Goal: Task Accomplishment & Management: Use online tool/utility

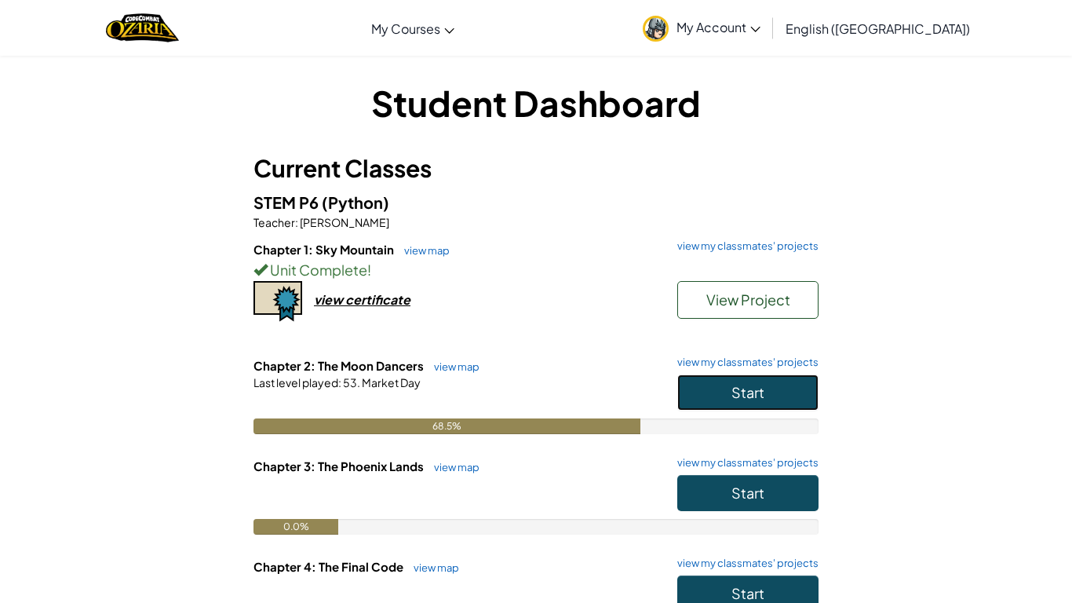
click at [775, 392] on button "Start" at bounding box center [747, 392] width 141 height 36
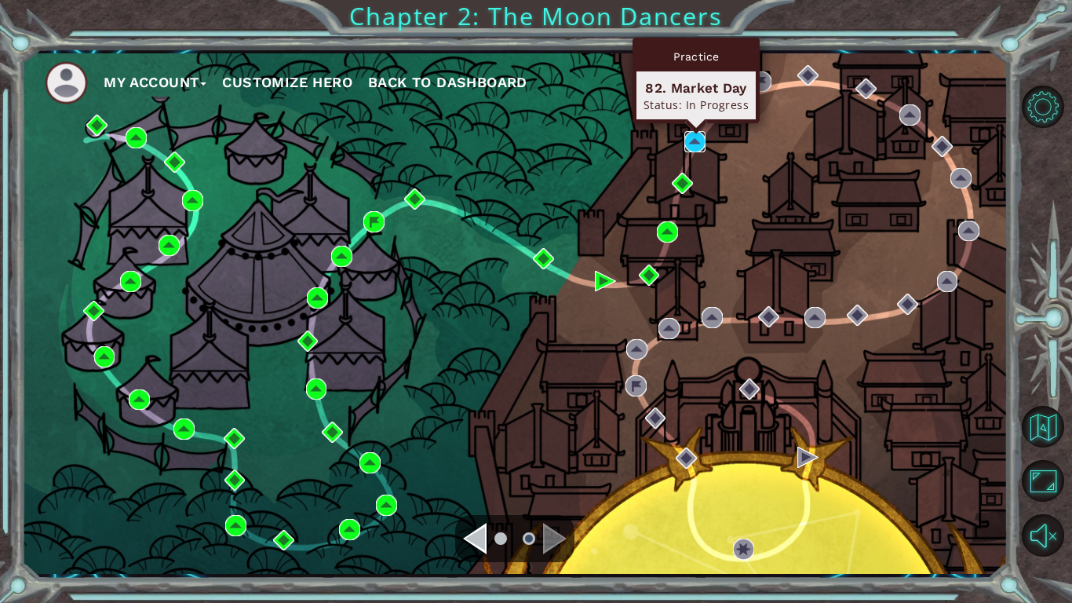
click at [693, 150] on img at bounding box center [694, 141] width 21 height 21
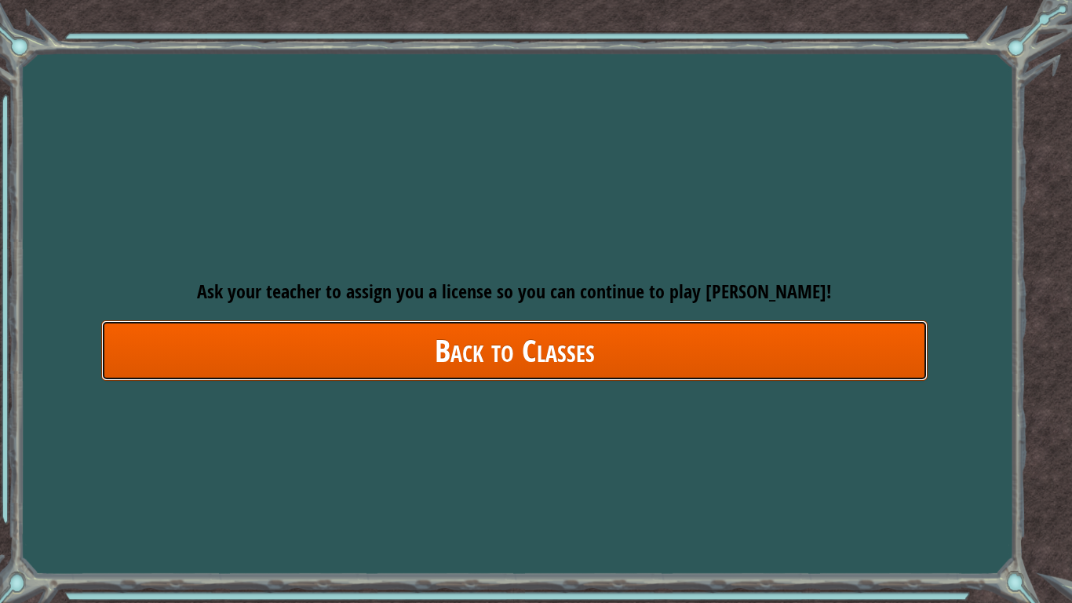
click at [684, 345] on link "Back to Classes" at bounding box center [514, 350] width 826 height 60
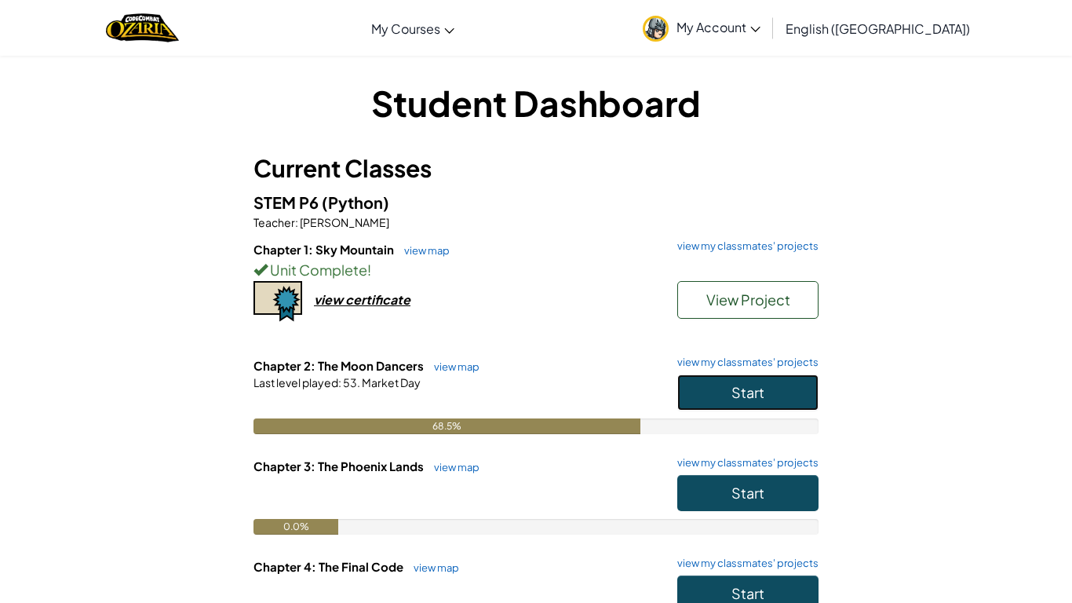
click at [727, 388] on button "Start" at bounding box center [747, 392] width 141 height 36
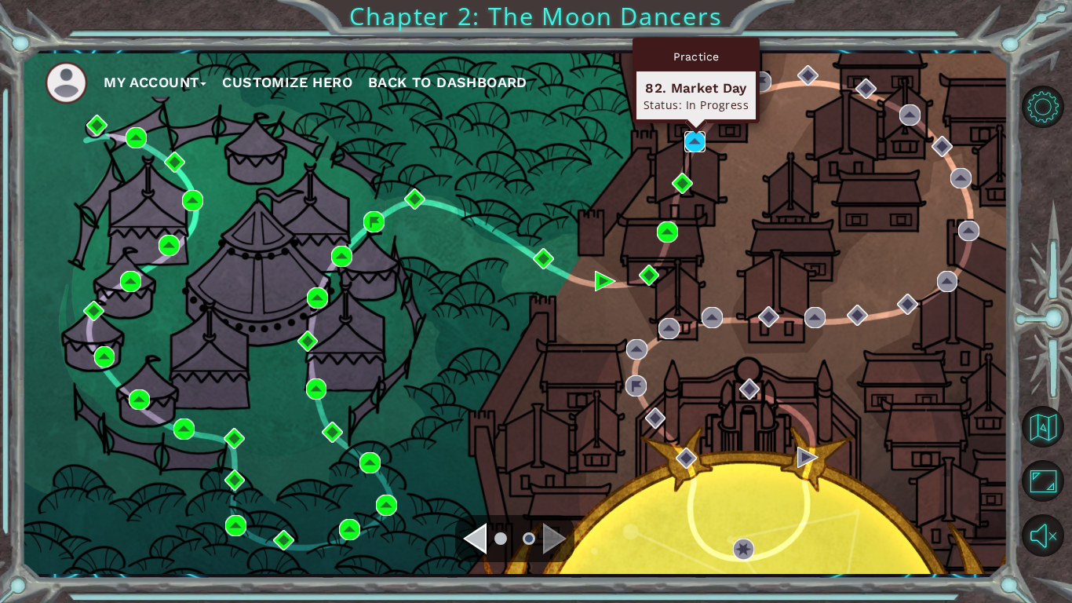
click at [700, 137] on img at bounding box center [694, 141] width 21 height 21
